Goal: Task Accomplishment & Management: Manage account settings

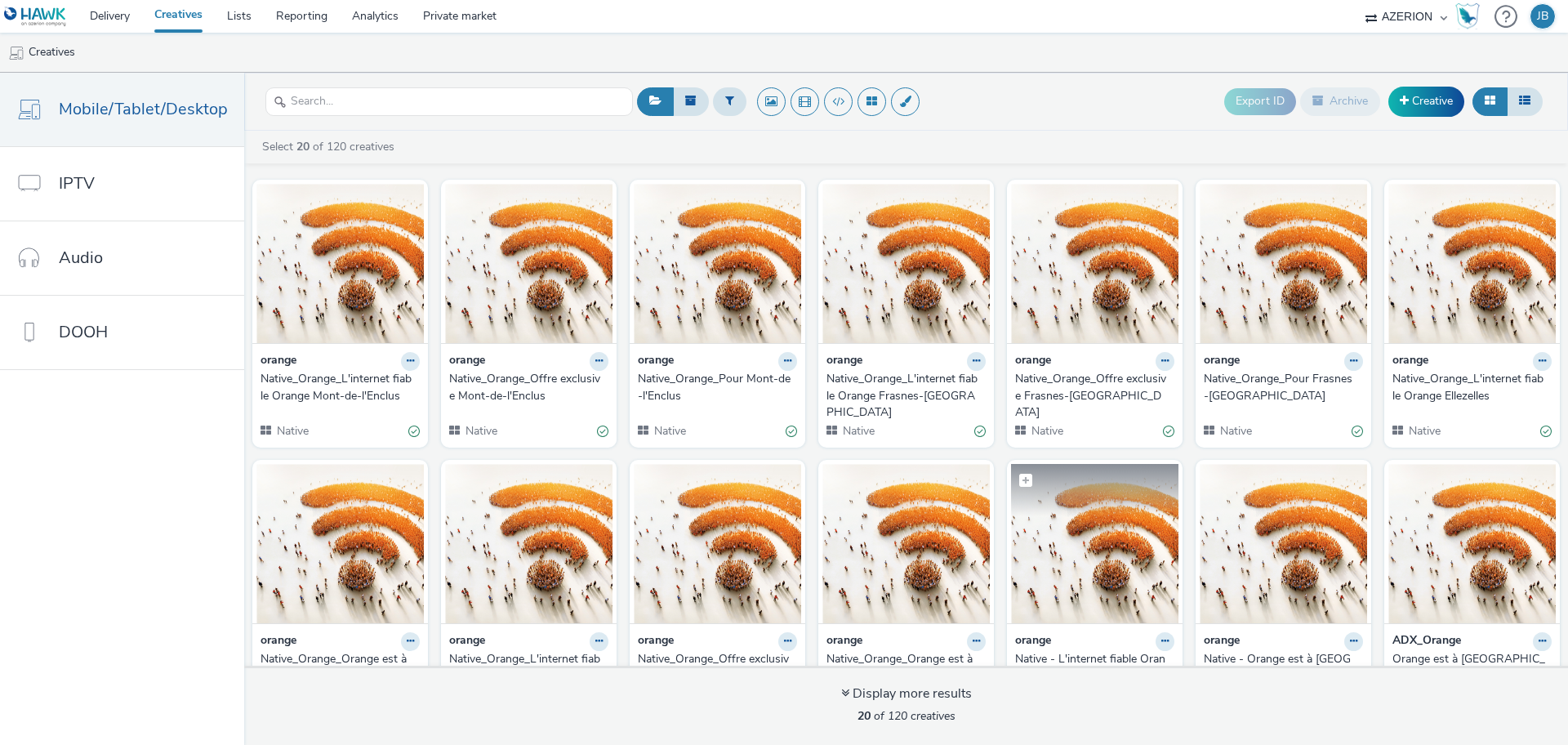
scroll to position [94, 0]
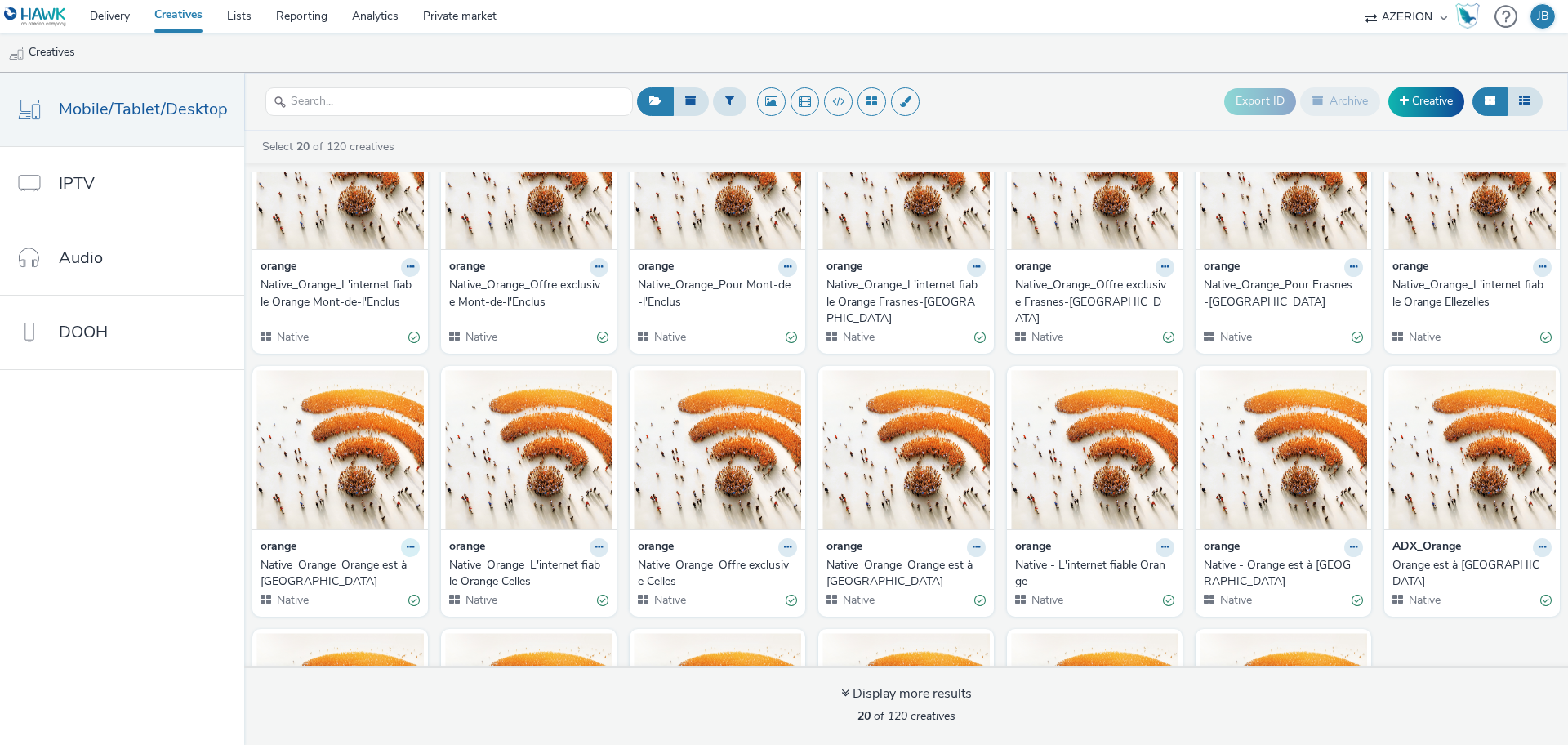
click at [407, 550] on icon at bounding box center [410, 547] width 7 height 10
click at [114, 544] on nav "Mobile/Tablet/Desktop IPTV Audio DOOH" at bounding box center [122, 408] width 244 height 672
click at [407, 545] on icon at bounding box center [410, 547] width 7 height 10
click at [199, 517] on nav "Mobile/Tablet/Desktop IPTV Audio DOOH" at bounding box center [122, 408] width 244 height 672
click at [407, 548] on icon at bounding box center [410, 547] width 7 height 10
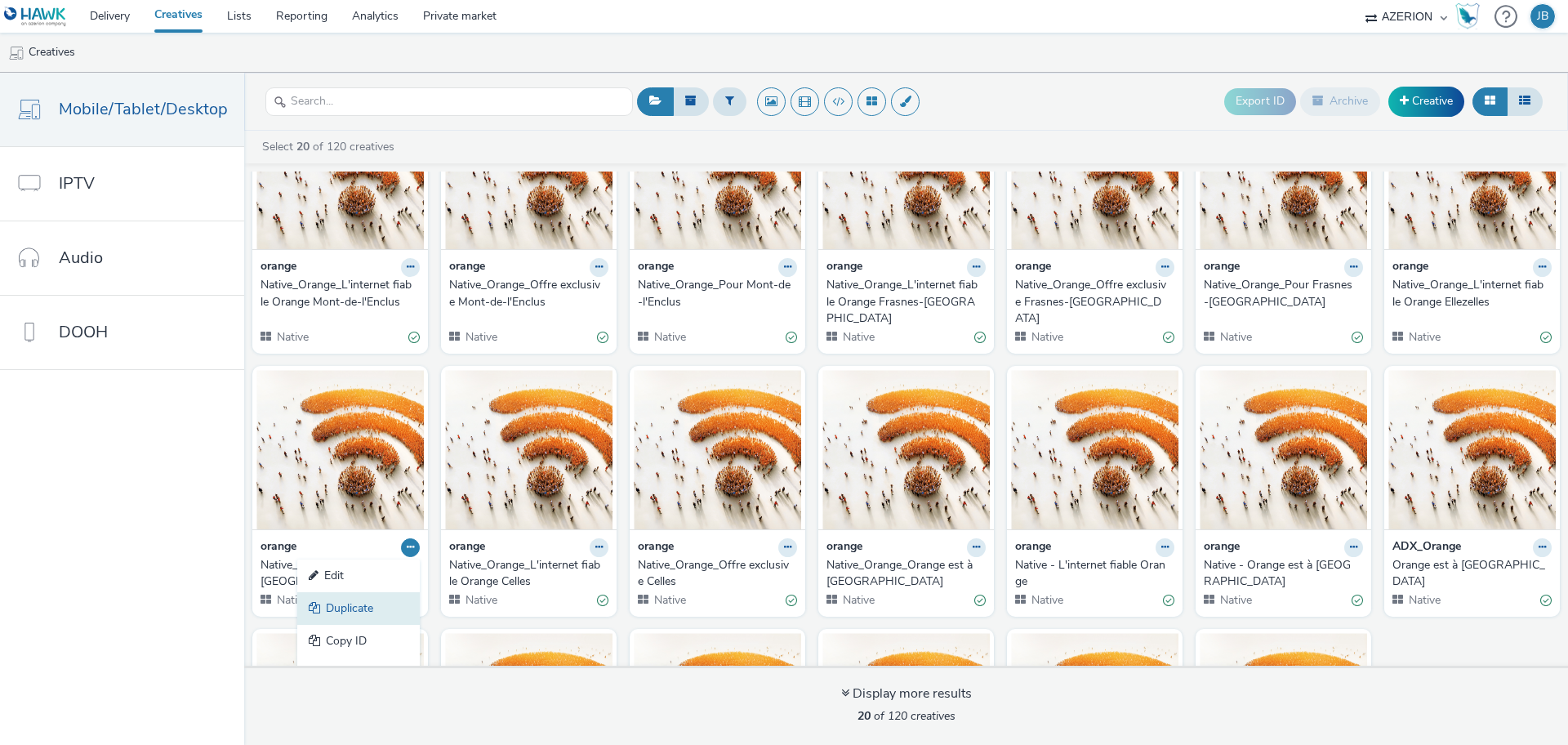
click at [373, 600] on link "Duplicate" at bounding box center [358, 608] width 122 height 33
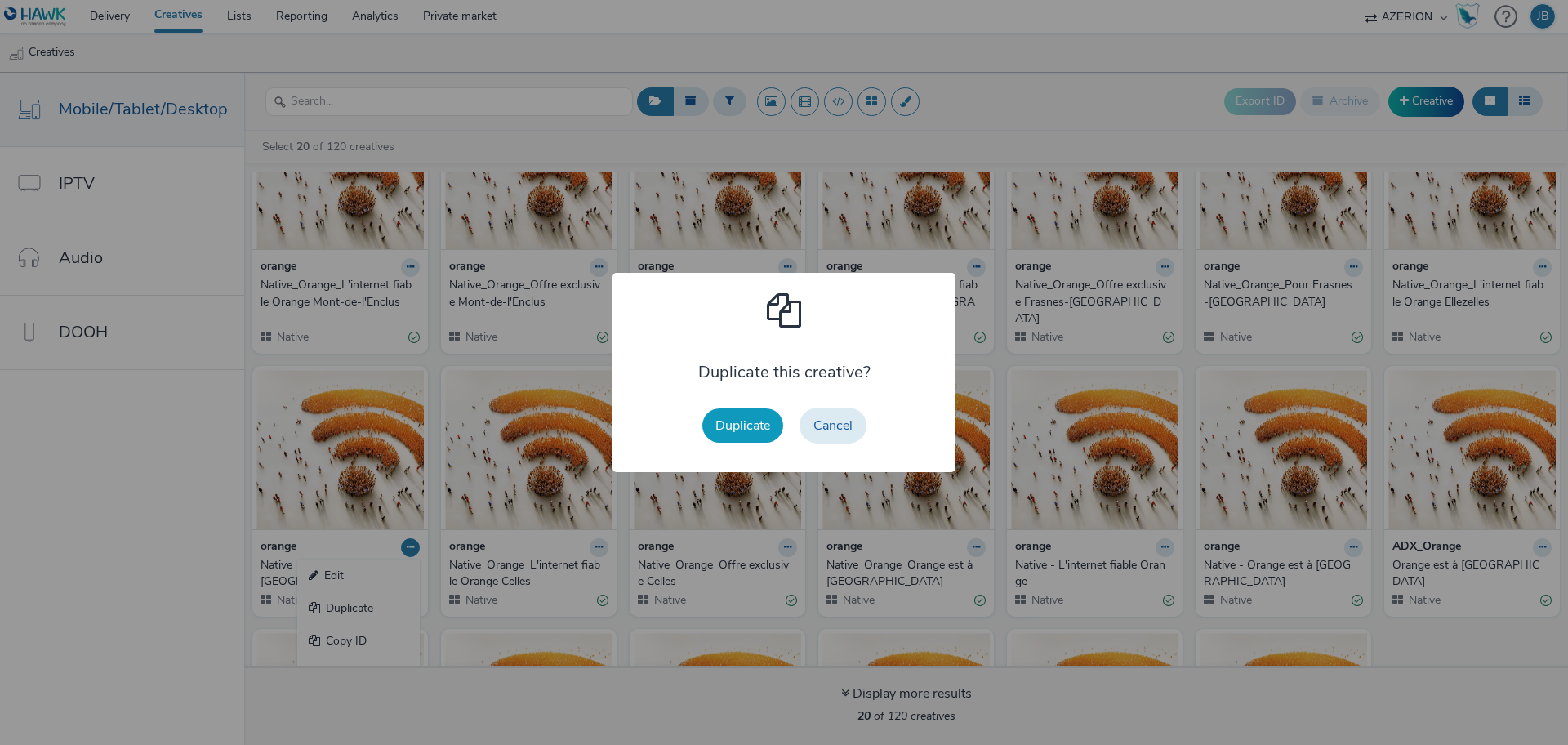
click at [756, 421] on button "Duplicate" at bounding box center [742, 426] width 81 height 34
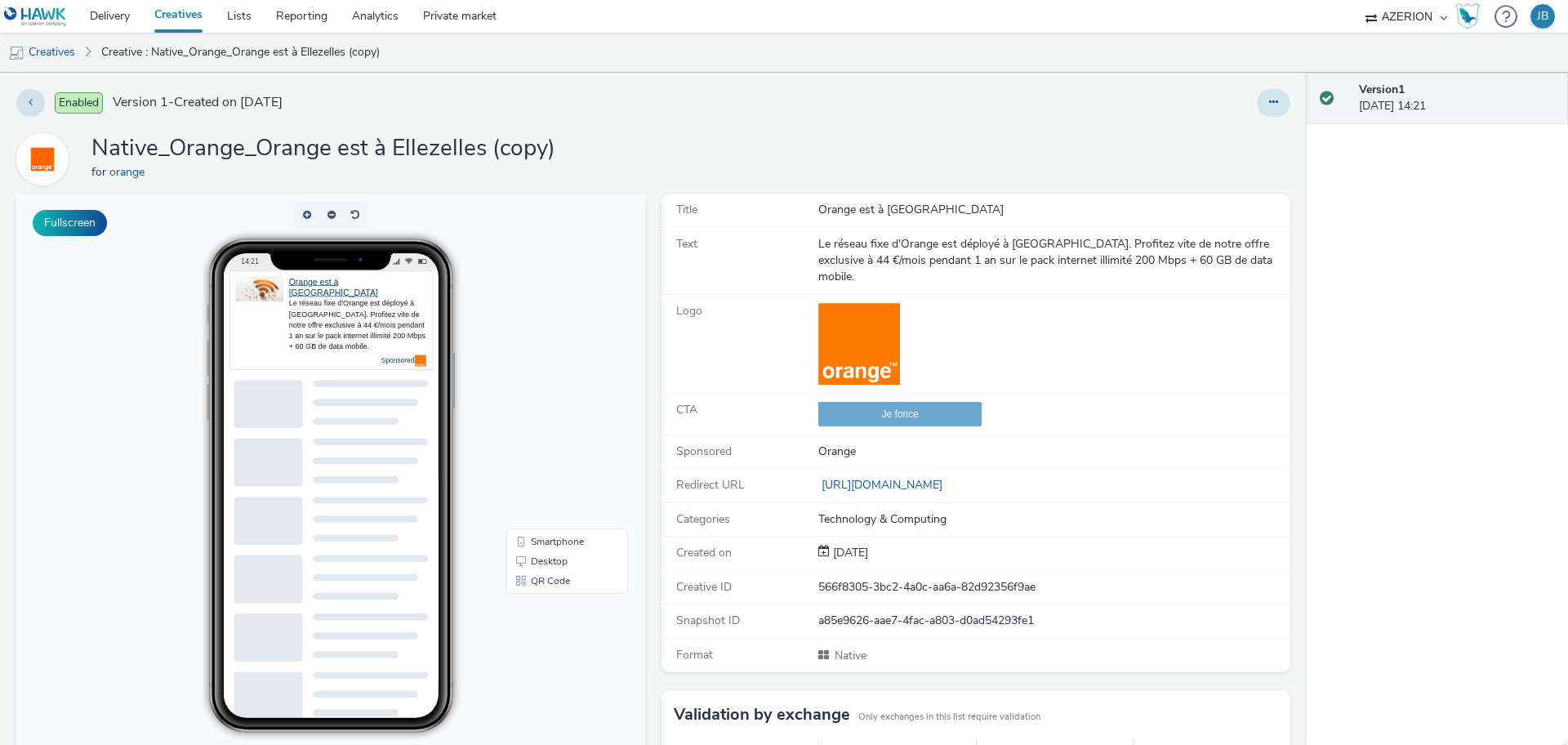
click at [1269, 102] on icon at bounding box center [1274, 102] width 9 height 12
click at [1210, 132] on link "Edit" at bounding box center [1228, 136] width 122 height 33
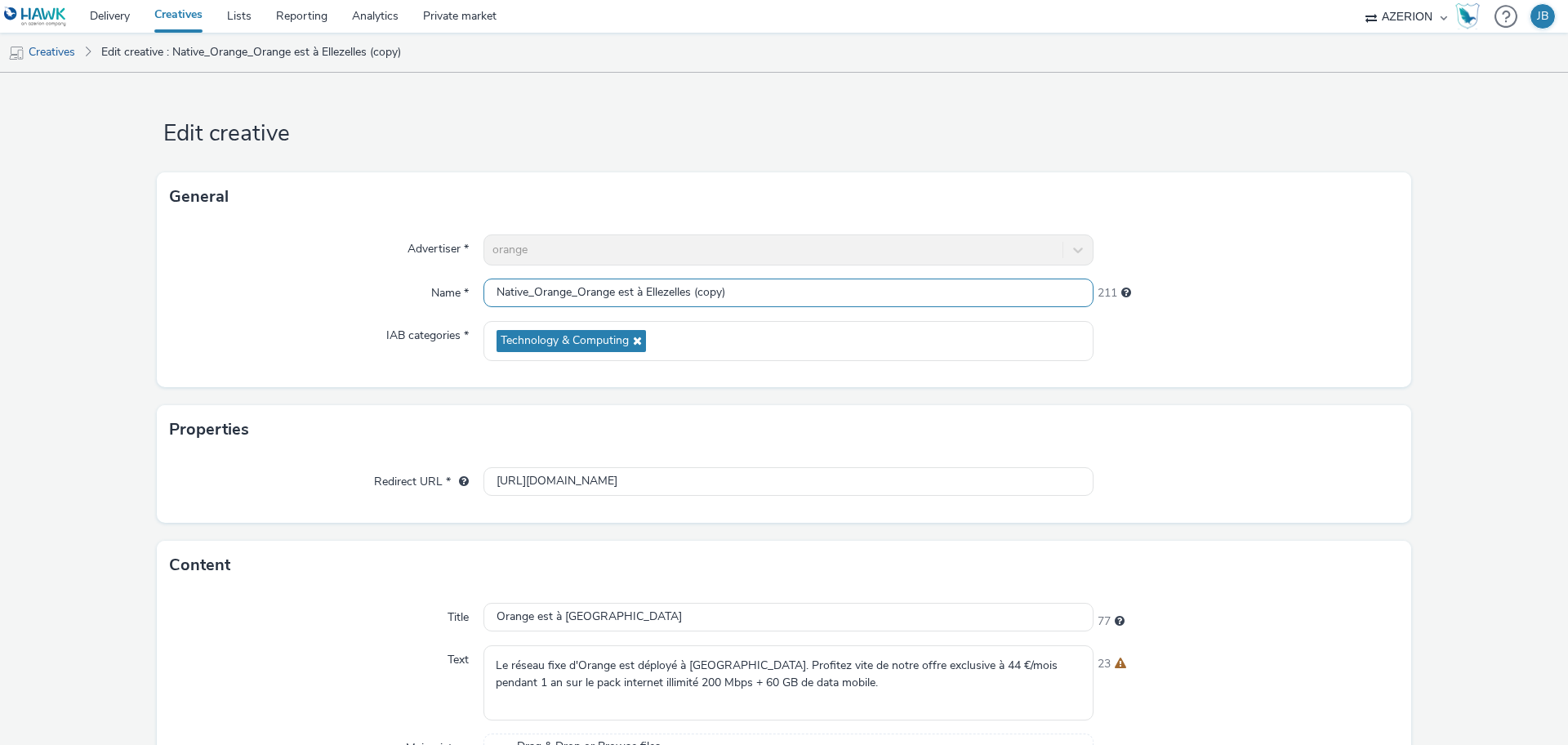
drag, startPoint x: 725, startPoint y: 294, endPoint x: 697, endPoint y: 280, distance: 31.3
click at [689, 280] on input "Native_Orange_Orange est à Ellezelles (copy)" at bounding box center [788, 293] width 610 height 29
paste input "Offre exclusive"
type input "Native_Orange_Offre exclusive à Ellezelles"
click at [581, 613] on input "Orange est à [GEOGRAPHIC_DATA]" at bounding box center [788, 617] width 610 height 29
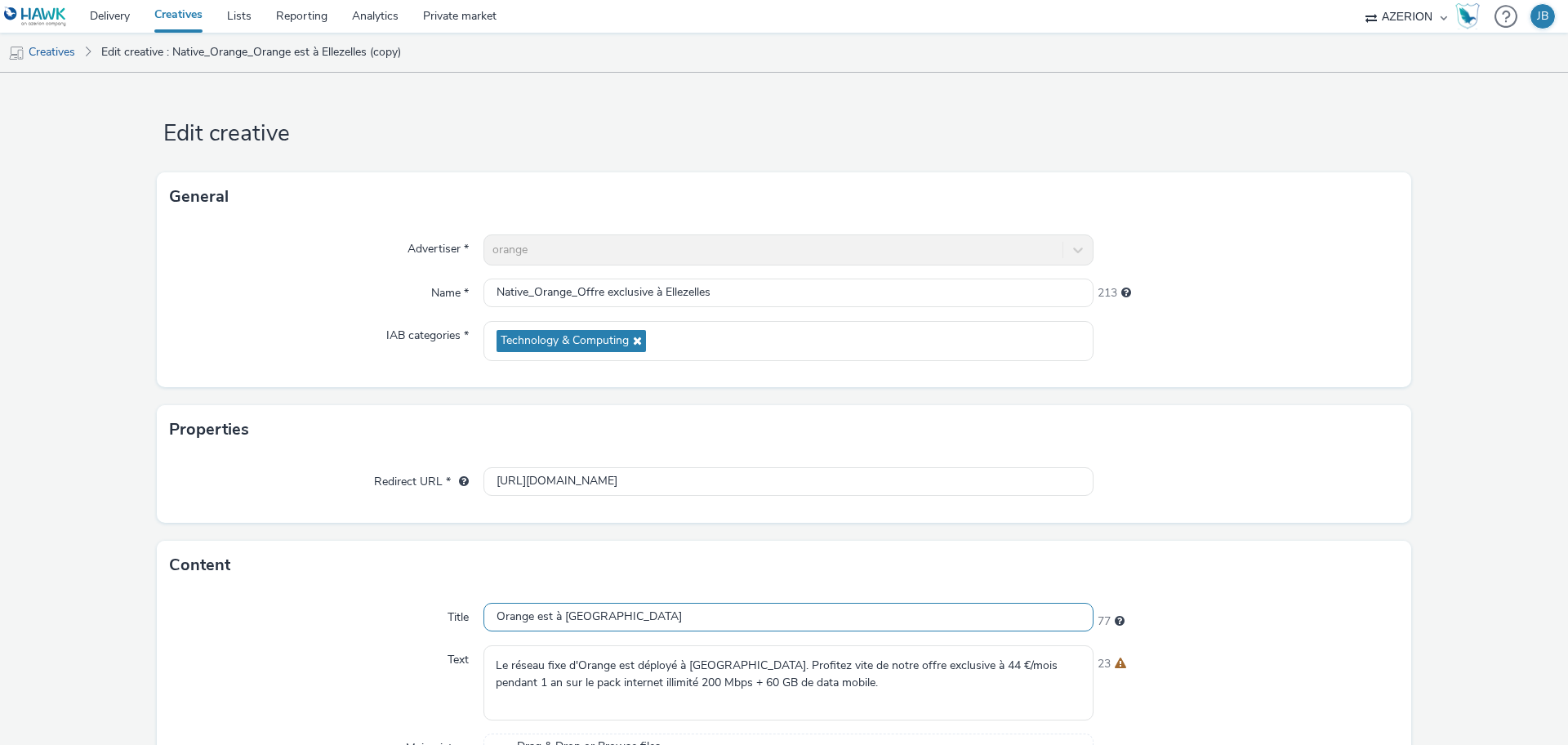
click at [581, 612] on input "Orange est à [GEOGRAPHIC_DATA]" at bounding box center [788, 617] width 610 height 29
click at [580, 612] on input "Orange est à [GEOGRAPHIC_DATA]" at bounding box center [788, 617] width 610 height 29
paste input "ffre exclusive"
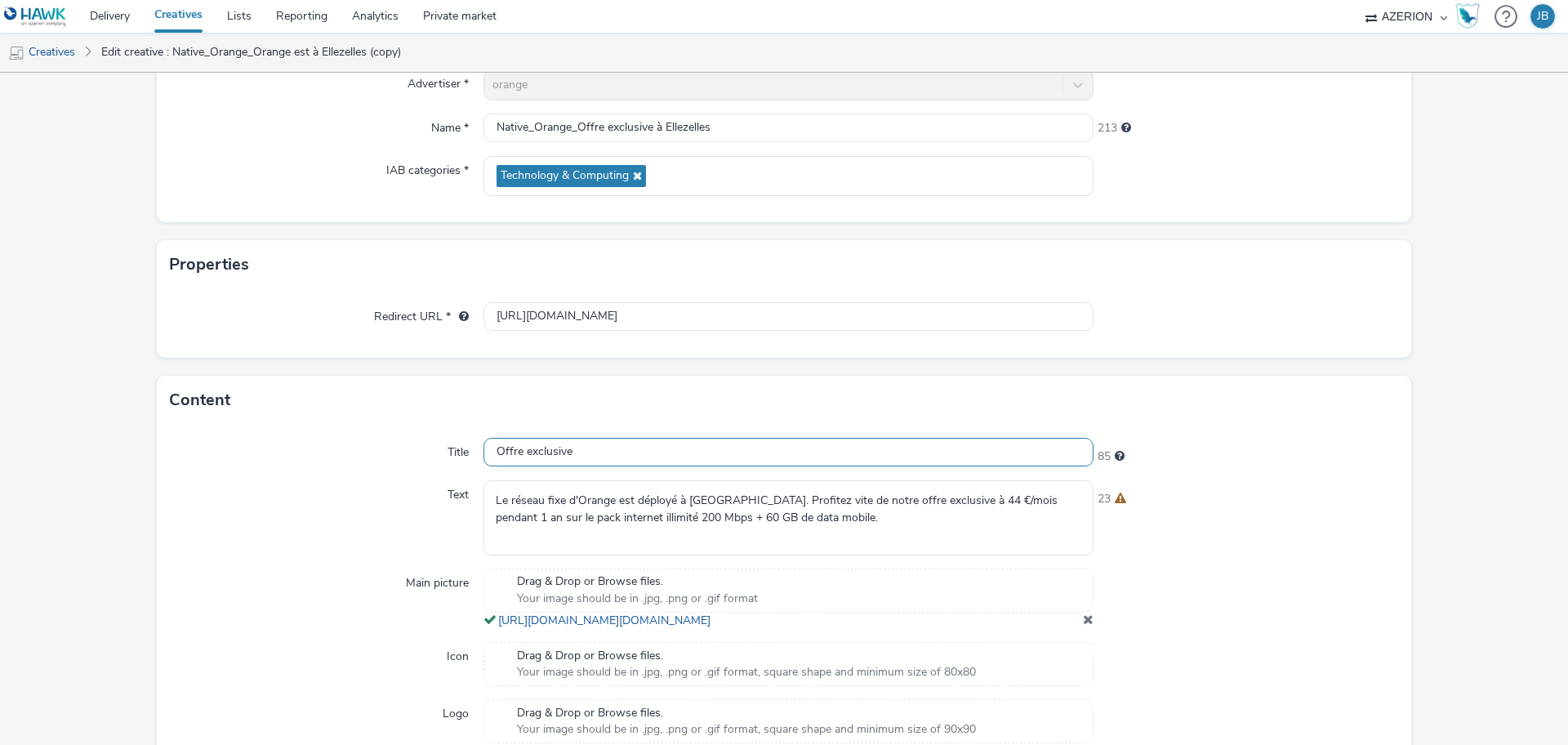
scroll to position [204, 0]
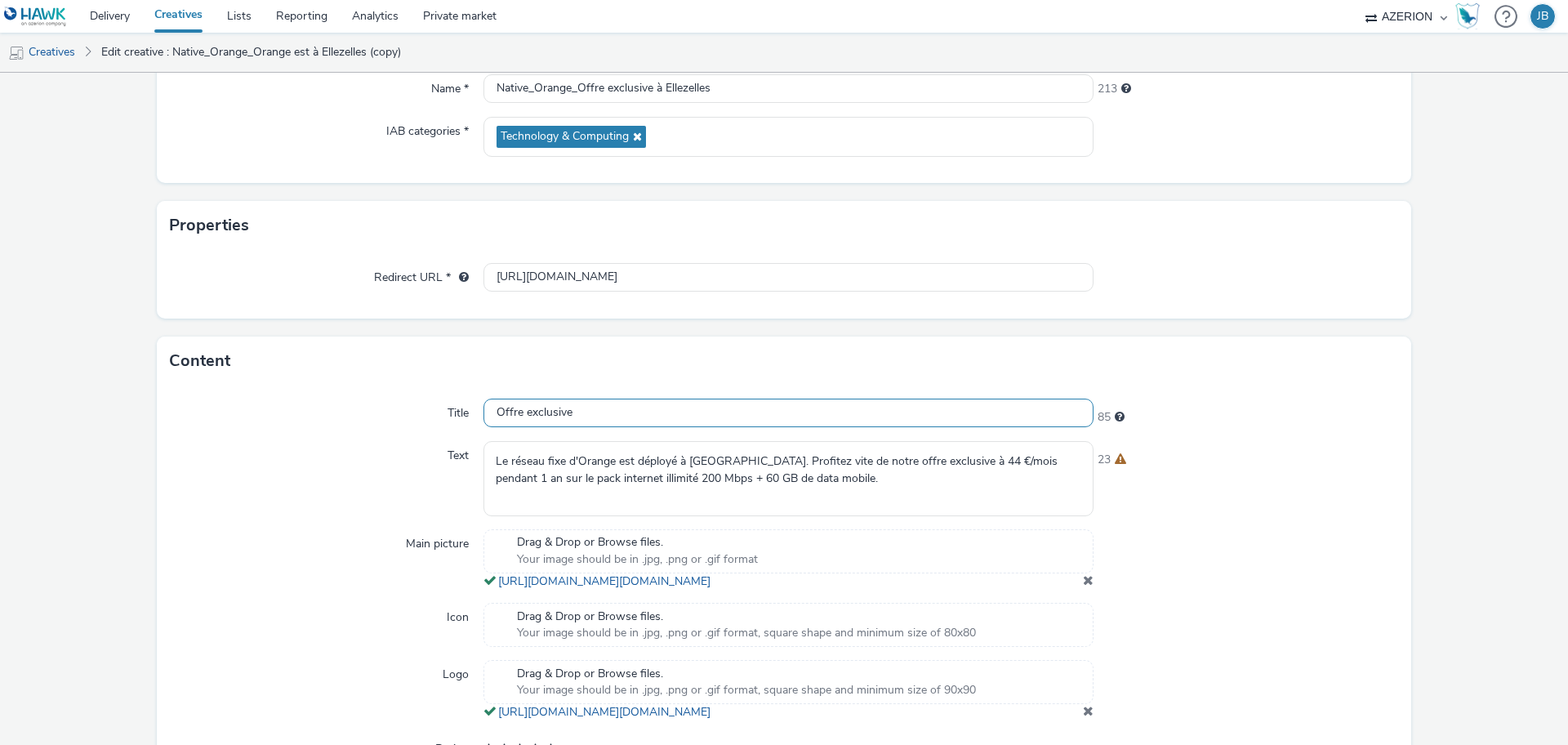
type input "Offre exclusive"
click at [555, 466] on textarea "Le réseau fixe d'Orange est déployé à [GEOGRAPHIC_DATA]. Profitez vite de notre…" at bounding box center [788, 477] width 610 height 74
paste textarea "Profitez vite de notre offre exclusive pour les habitants d'Ellezelles: 44 €/mo…"
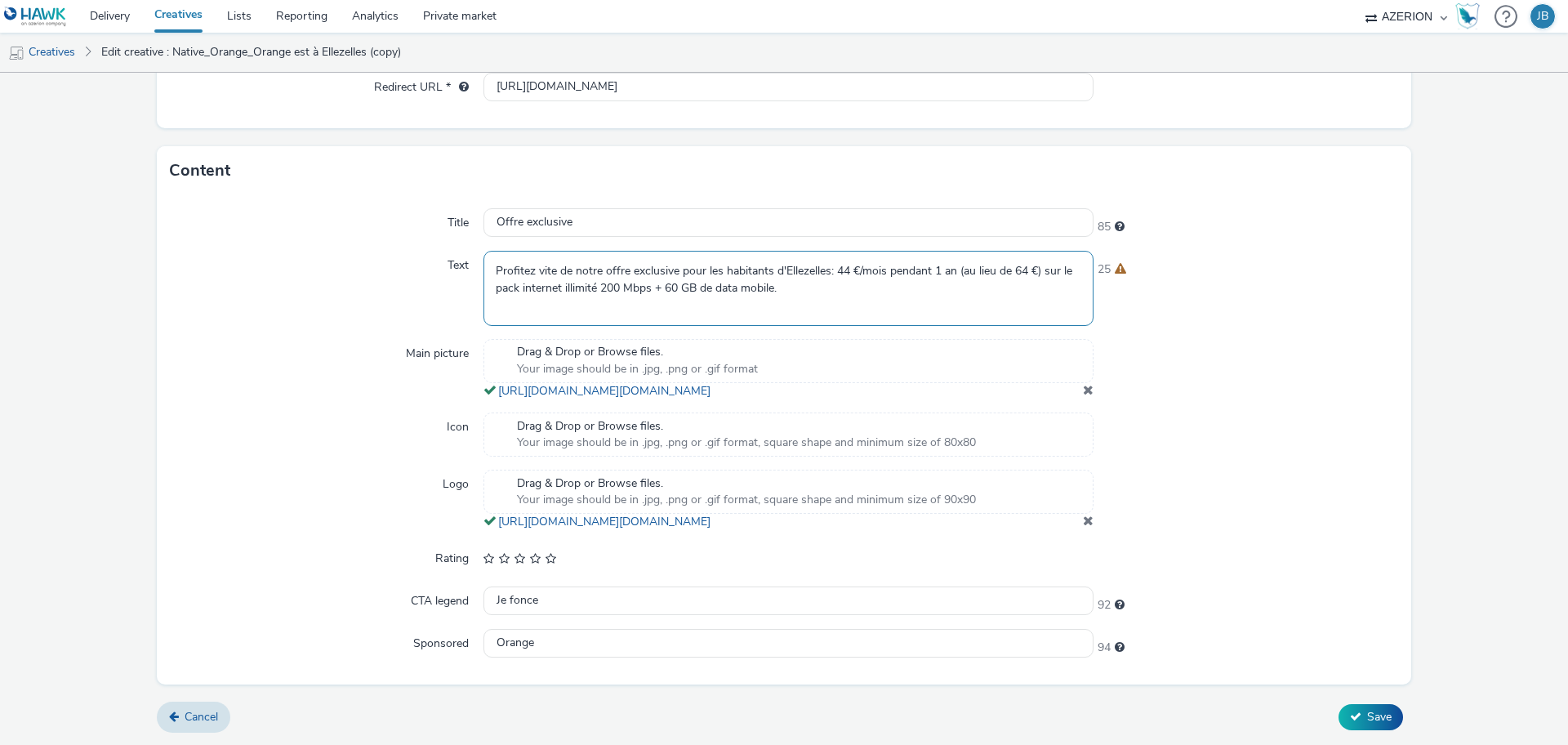
scroll to position [428, 0]
type textarea "Profitez vite de notre offre exclusive pour les habitants d'Ellezelles: 44 €/mo…"
click at [1351, 708] on button "Save" at bounding box center [1371, 716] width 64 height 26
